Goal: Information Seeking & Learning: Learn about a topic

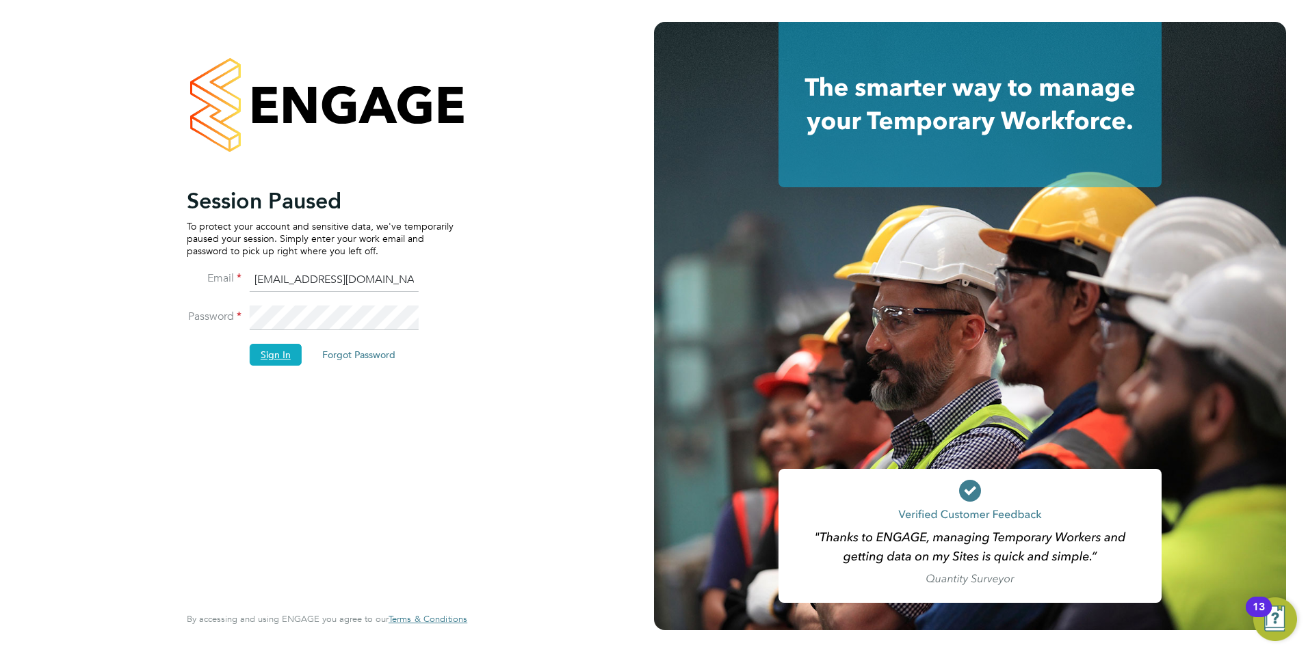
click at [283, 352] on button "Sign In" at bounding box center [276, 355] width 52 height 22
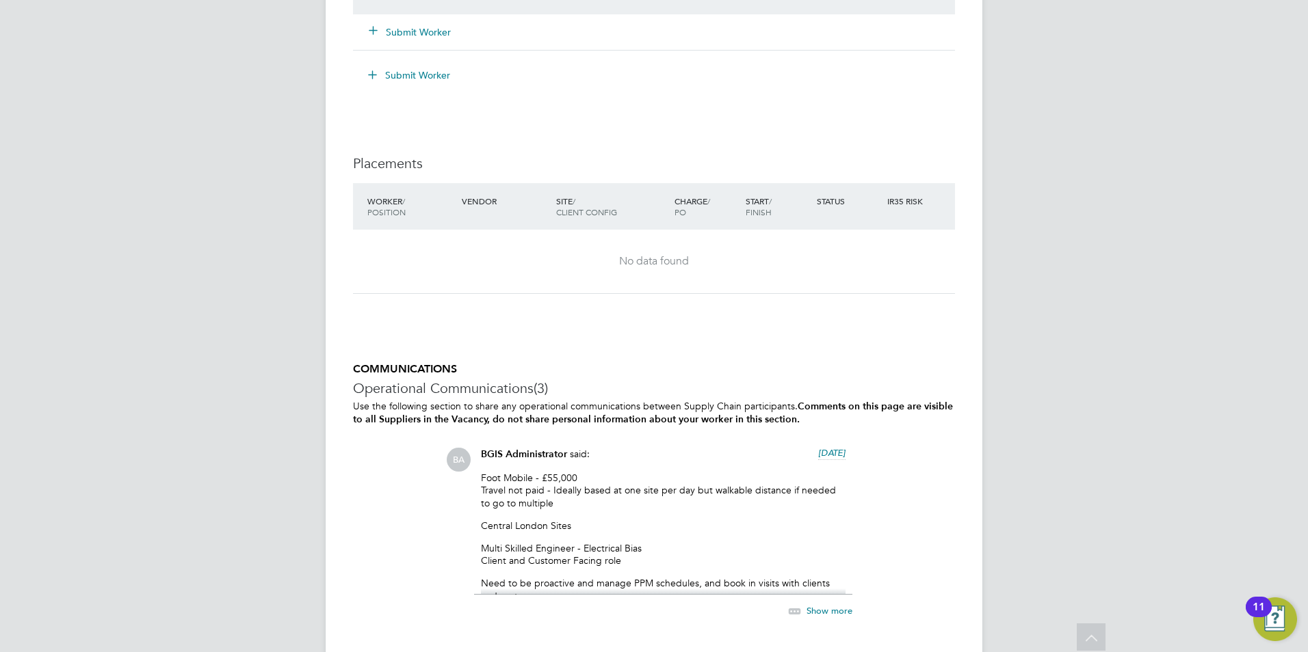
scroll to position [1642, 0]
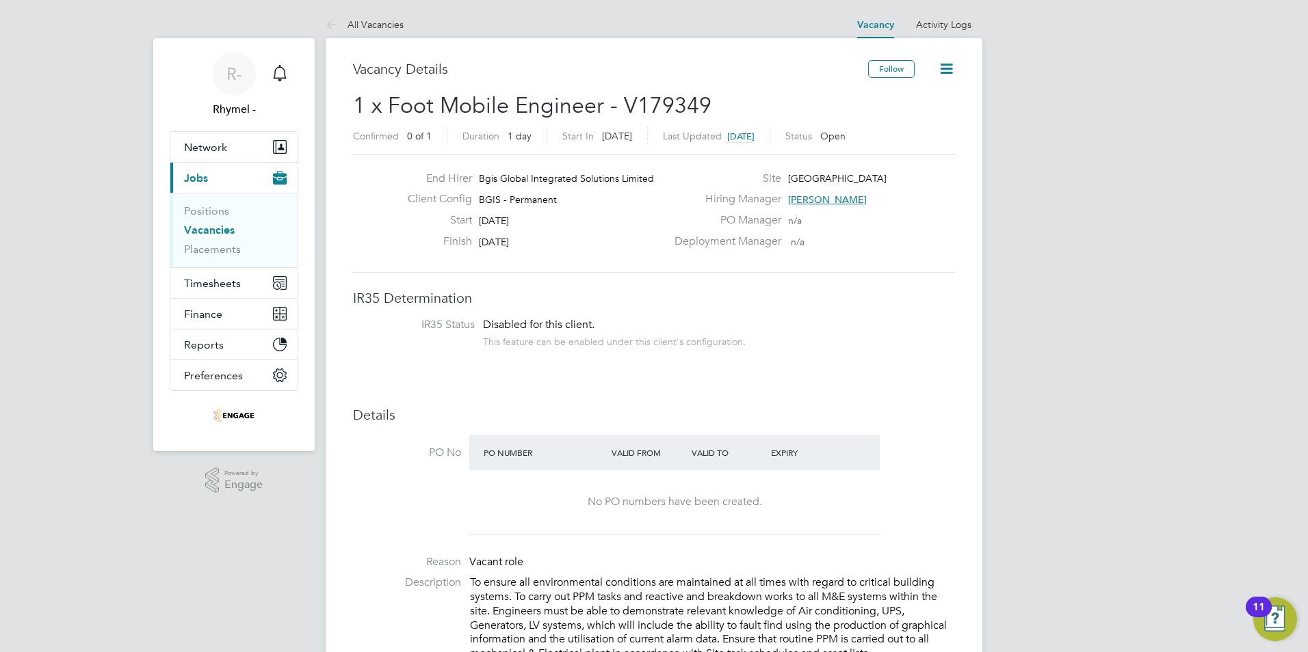
click at [209, 226] on link "Vacancies" at bounding box center [209, 230] width 51 height 13
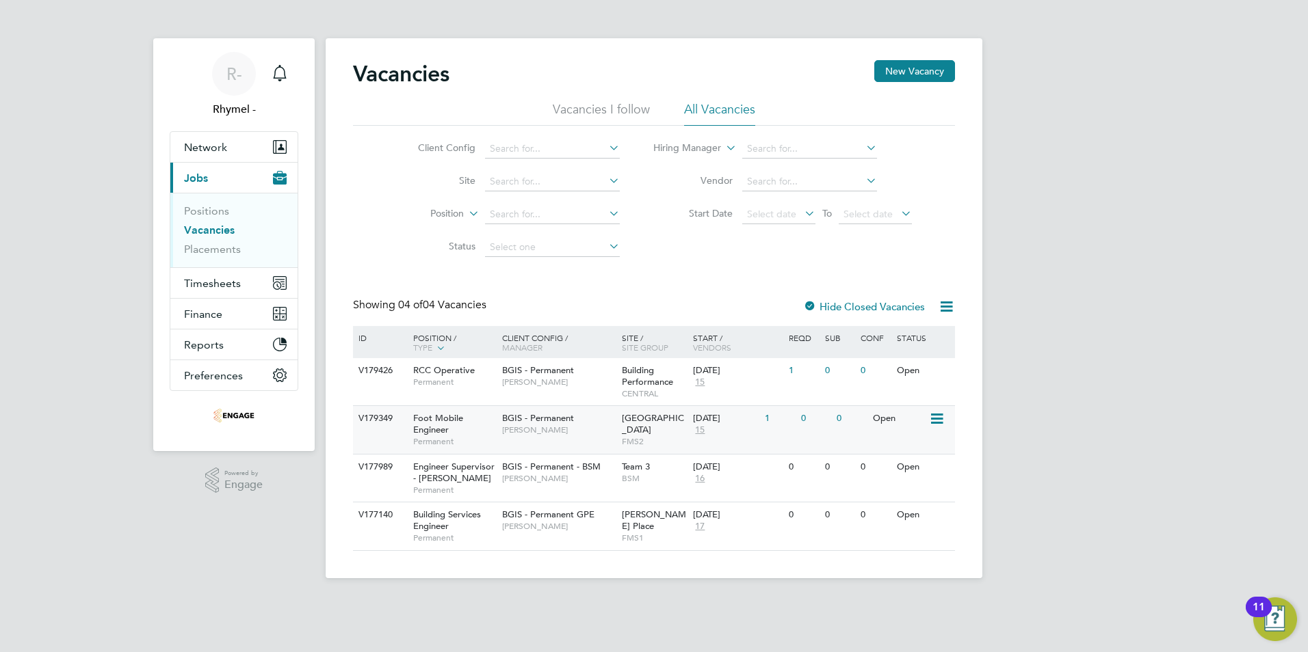
click at [427, 422] on span "Foot Mobile Engineer" at bounding box center [438, 423] width 50 height 23
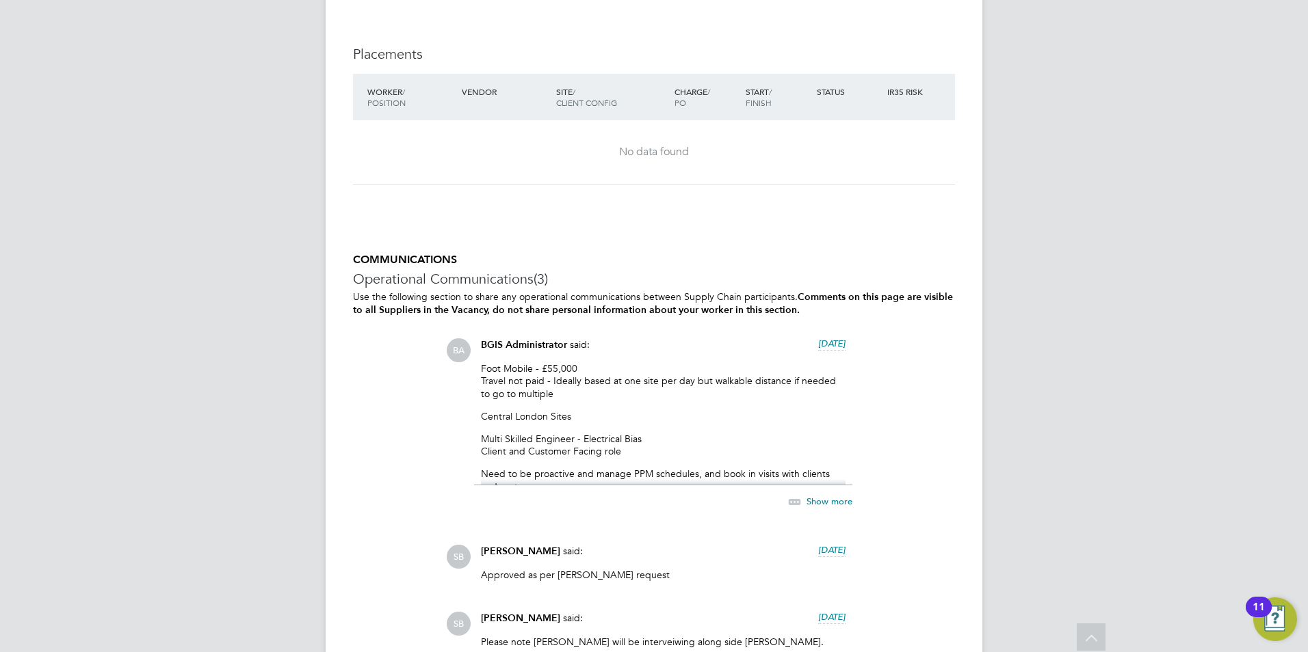
scroll to position [2258, 0]
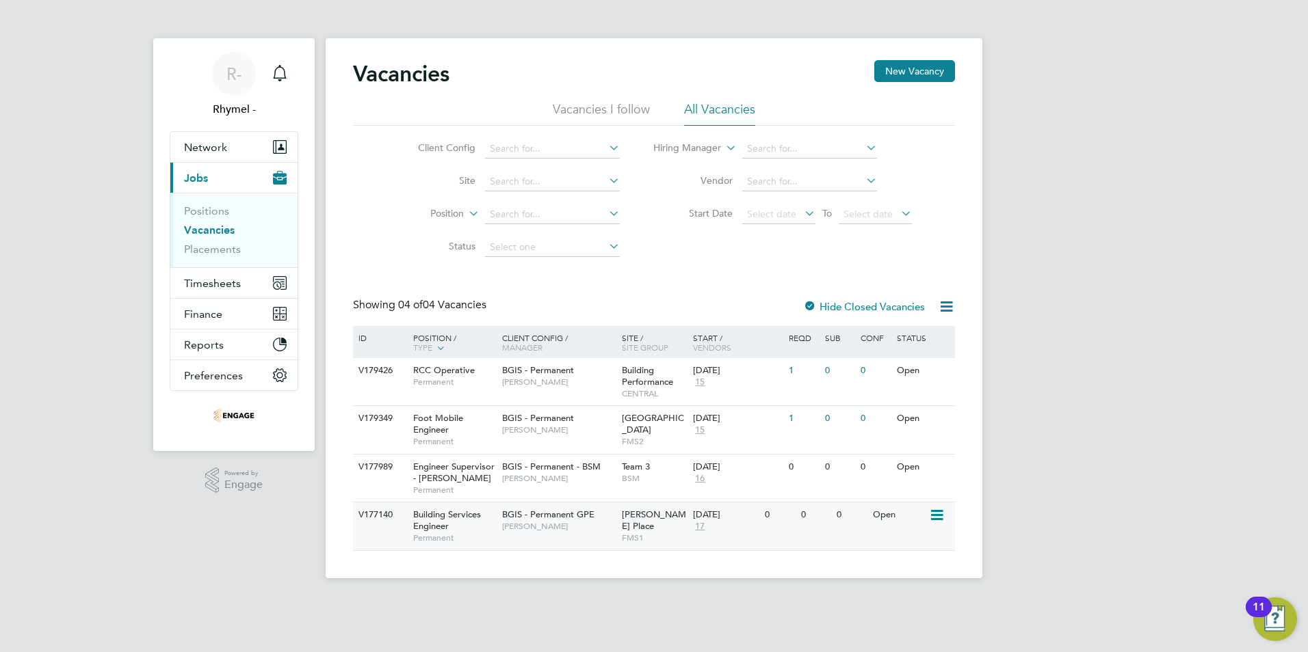
click at [361, 520] on div "V177140" at bounding box center [379, 515] width 48 height 25
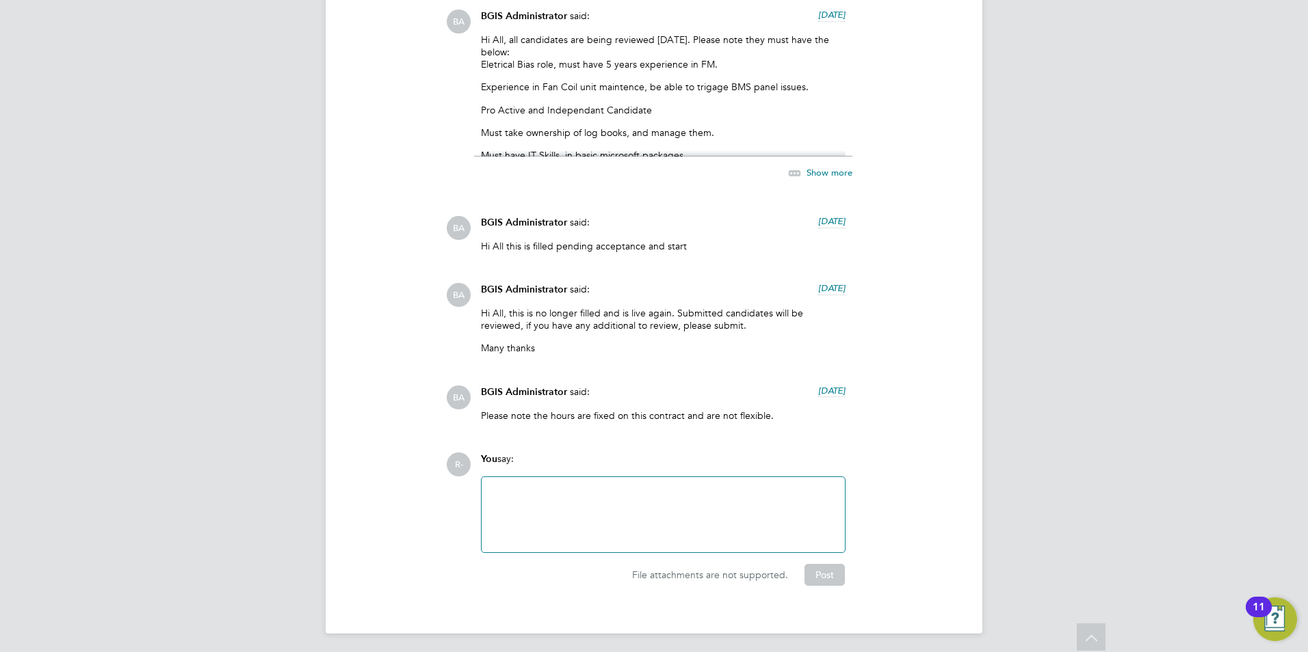
scroll to position [3020, 0]
drag, startPoint x: 768, startPoint y: 410, endPoint x: 466, endPoint y: 382, distance: 303.6
click at [466, 384] on div "BA BGIS Administrator said: [DATE] Please note the hours are fixed on this cont…" at bounding box center [700, 407] width 509 height 47
